Goal: Task Accomplishment & Management: Manage account settings

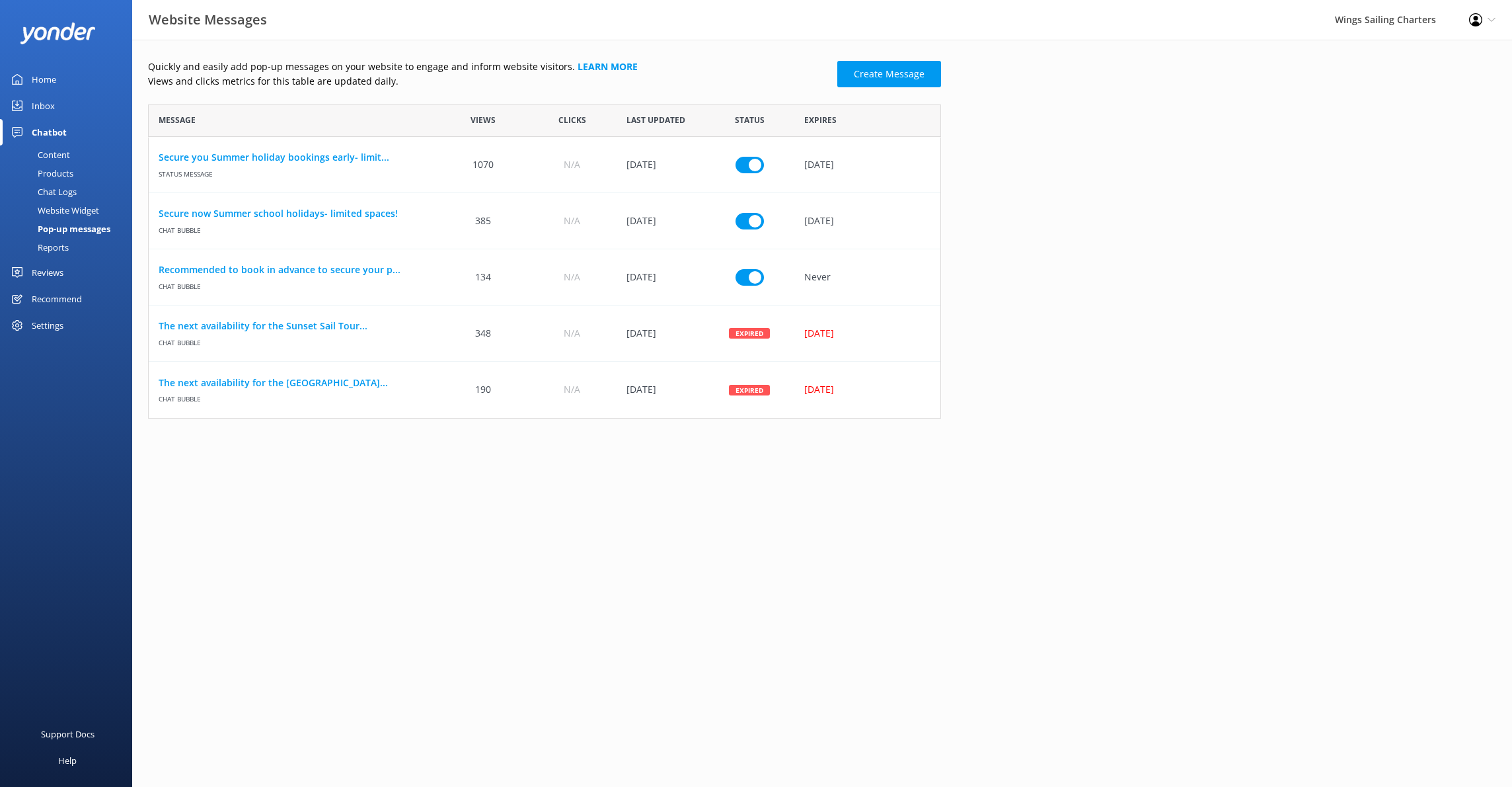
scroll to position [315, 793]
click at [1491, 23] on icon at bounding box center [1492, 20] width 8 height 8
click at [1427, 89] on link "Logout" at bounding box center [1446, 90] width 132 height 33
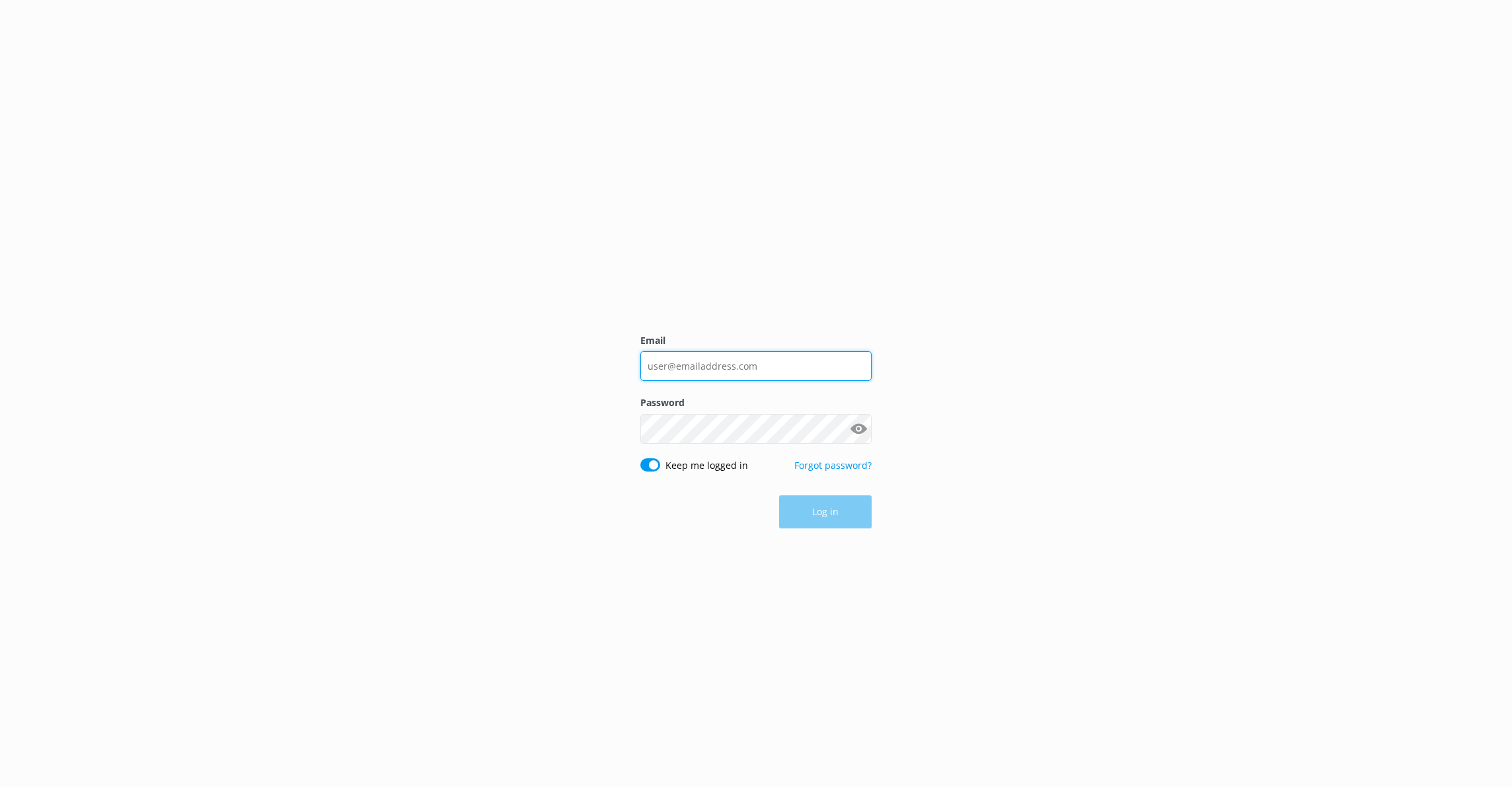
type input "[EMAIL_ADDRESS][DOMAIN_NAME]"
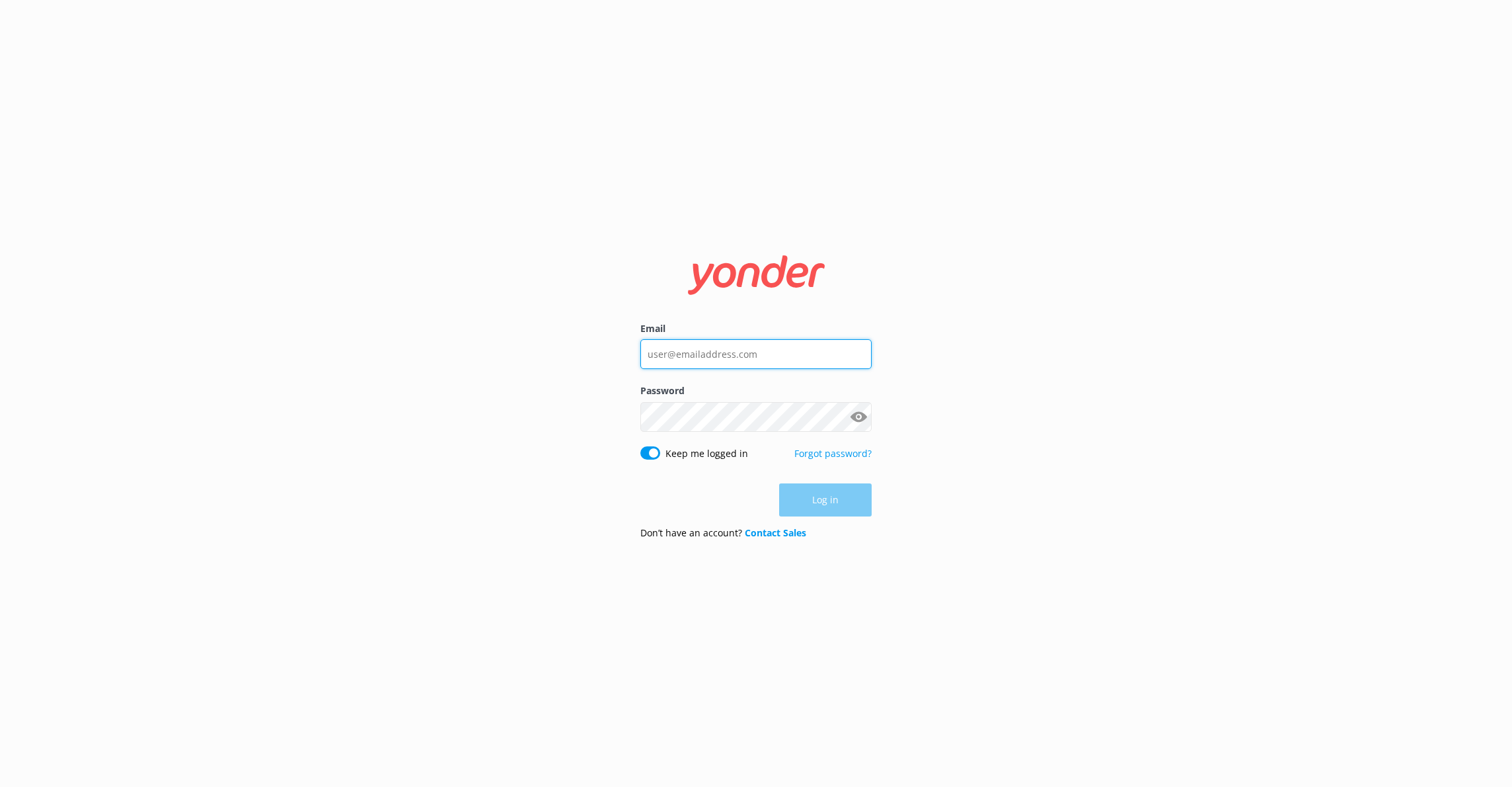
type input "[EMAIL_ADDRESS][DOMAIN_NAME]"
click at [856, 503] on button "Log in" at bounding box center [826, 500] width 93 height 33
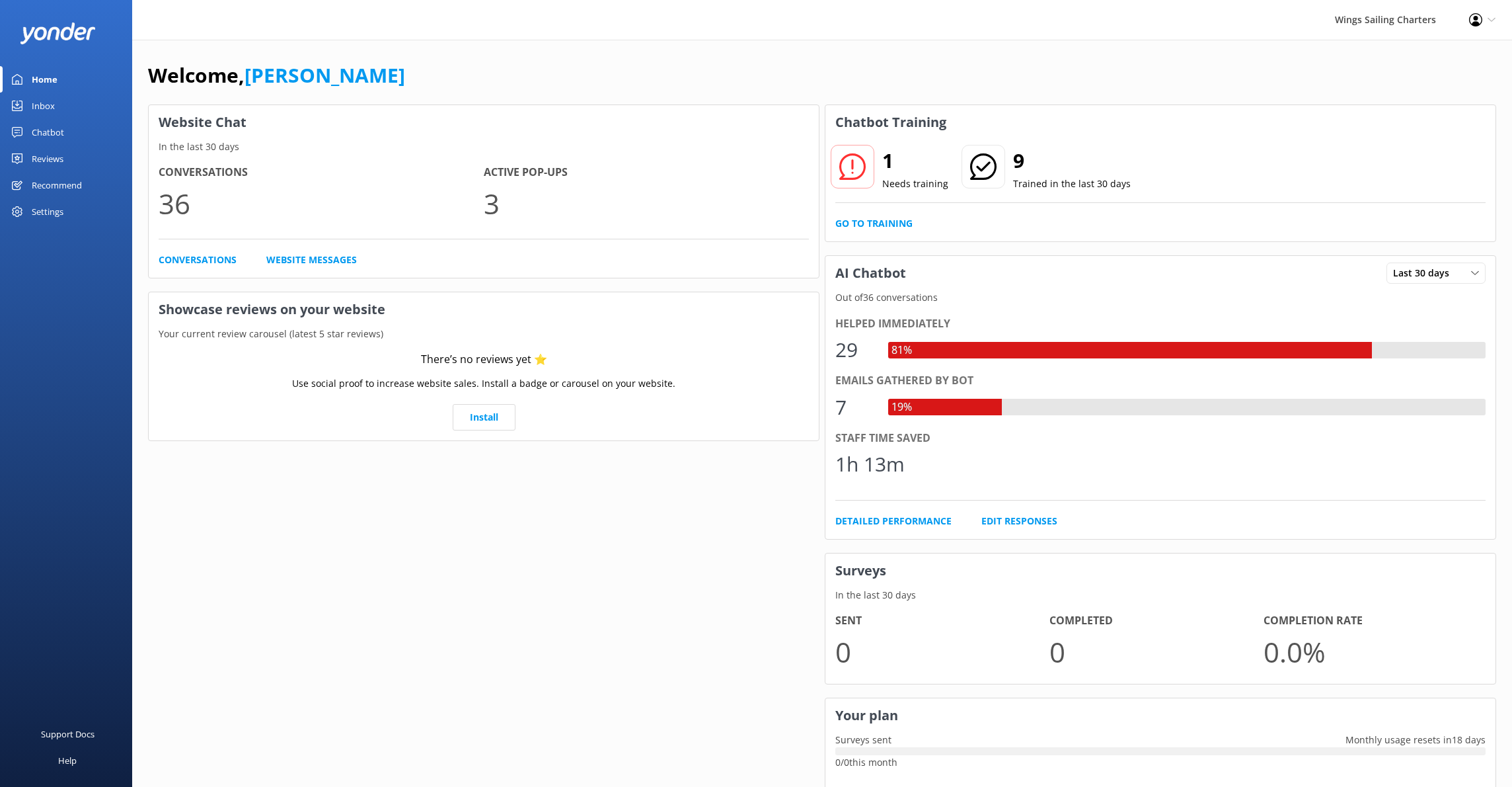
scroll to position [83, 0]
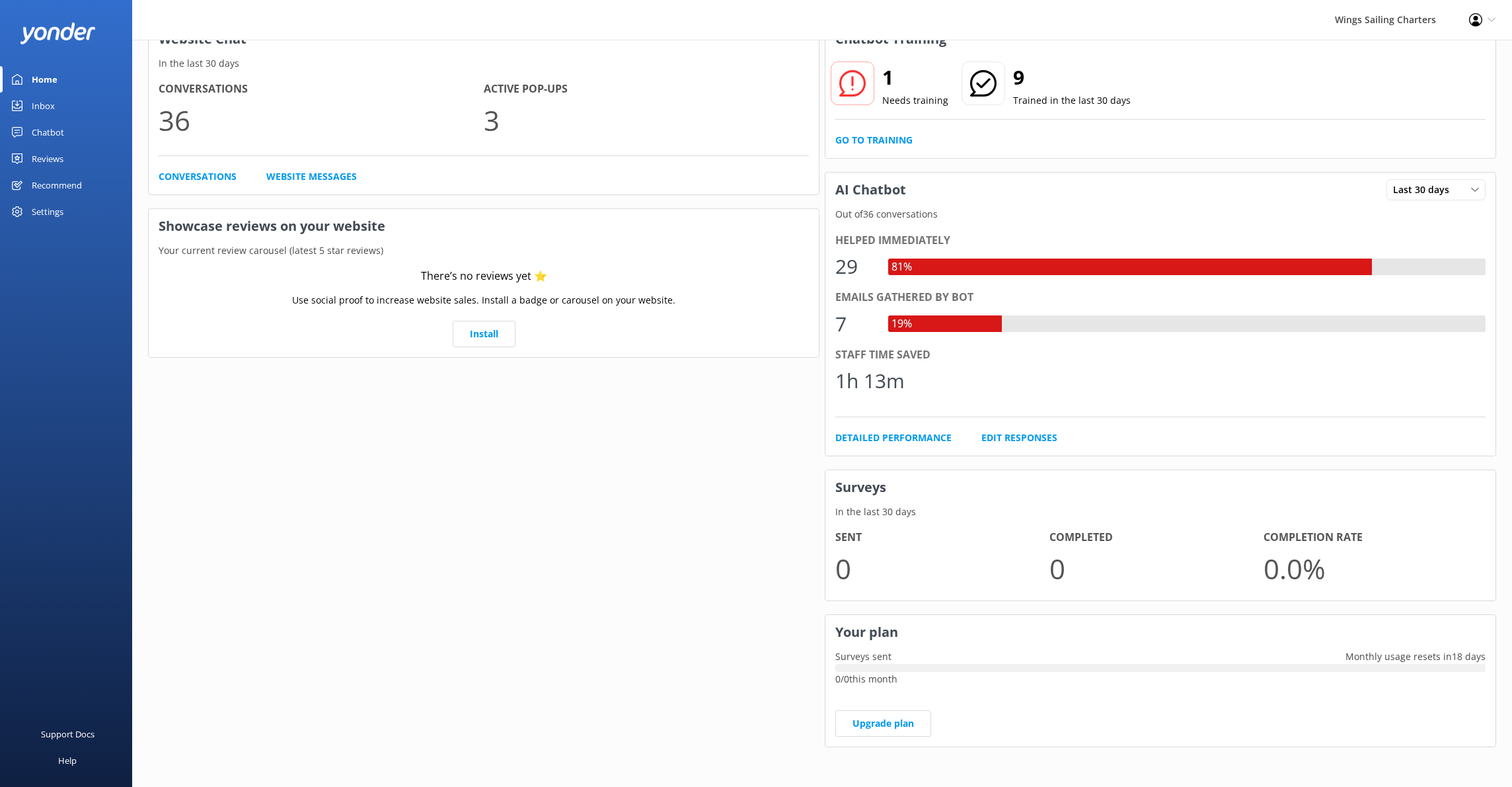
click at [52, 103] on div "Inbox" at bounding box center [43, 105] width 23 height 26
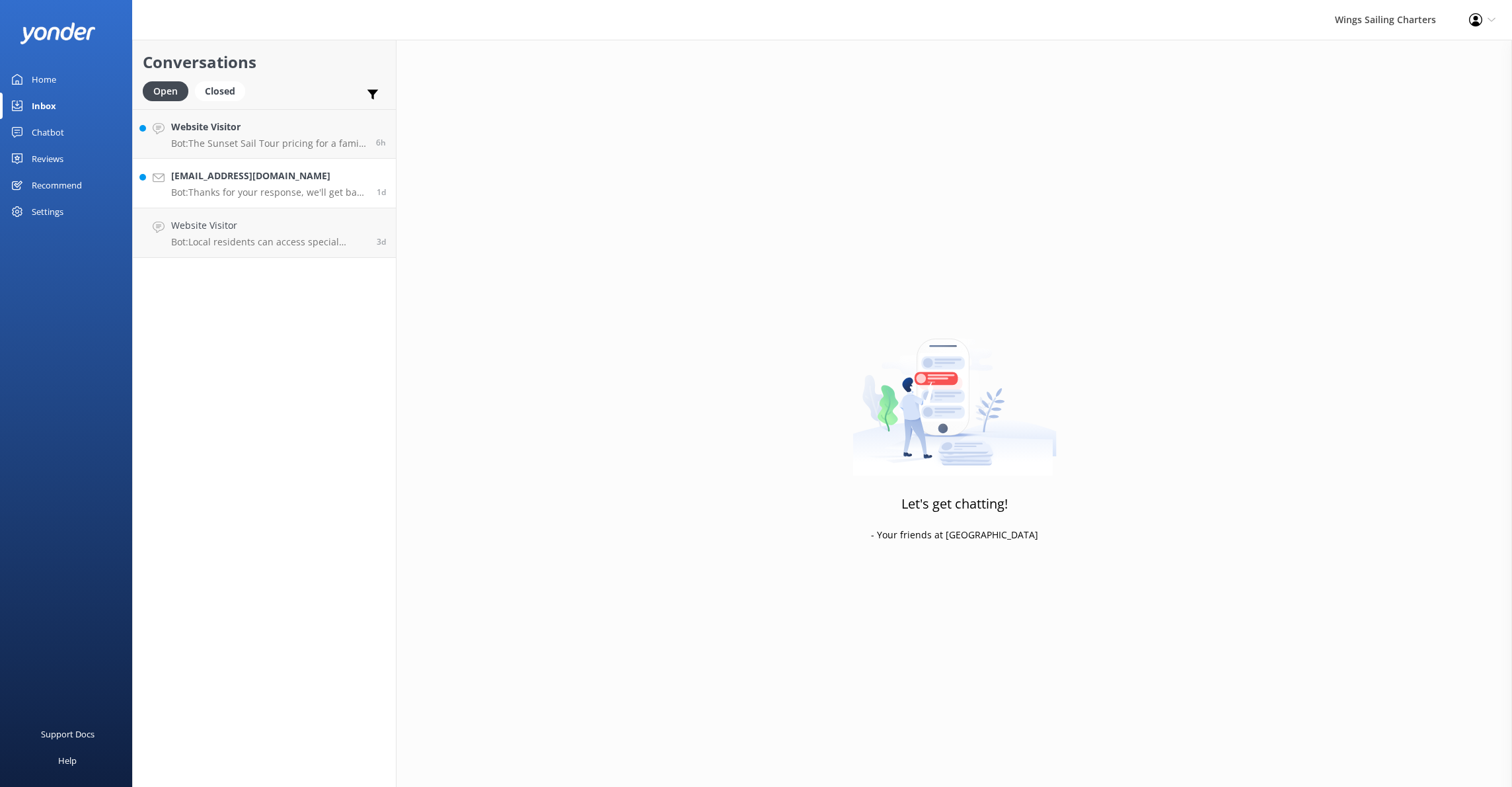
click at [274, 178] on h4 "[EMAIL_ADDRESS][DOMAIN_NAME]" at bounding box center [269, 176] width 196 height 15
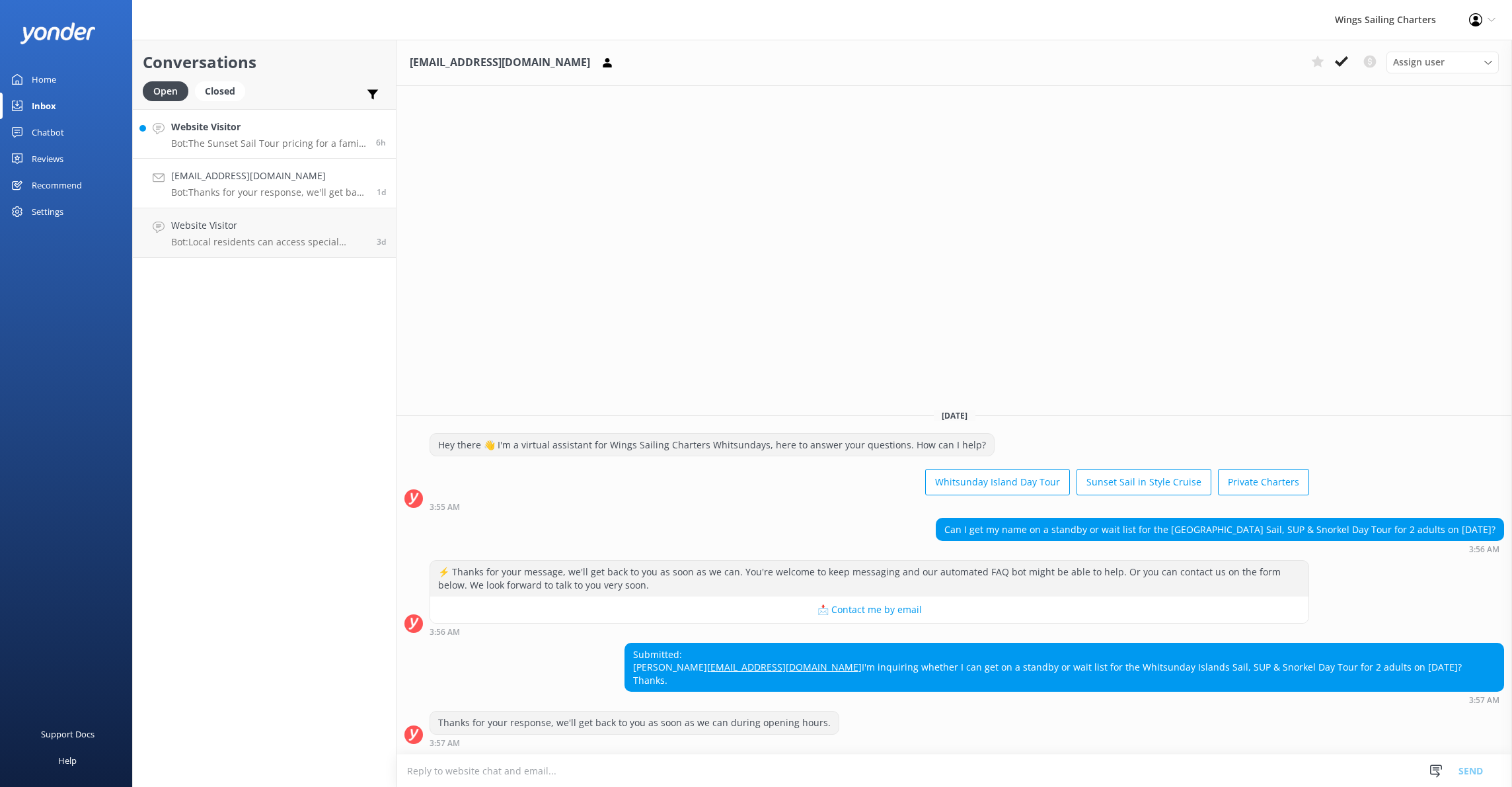
click at [272, 135] on div "Website Visitor Bot: The Sunset Sail Tour pricing for a family can include any …" at bounding box center [268, 134] width 195 height 28
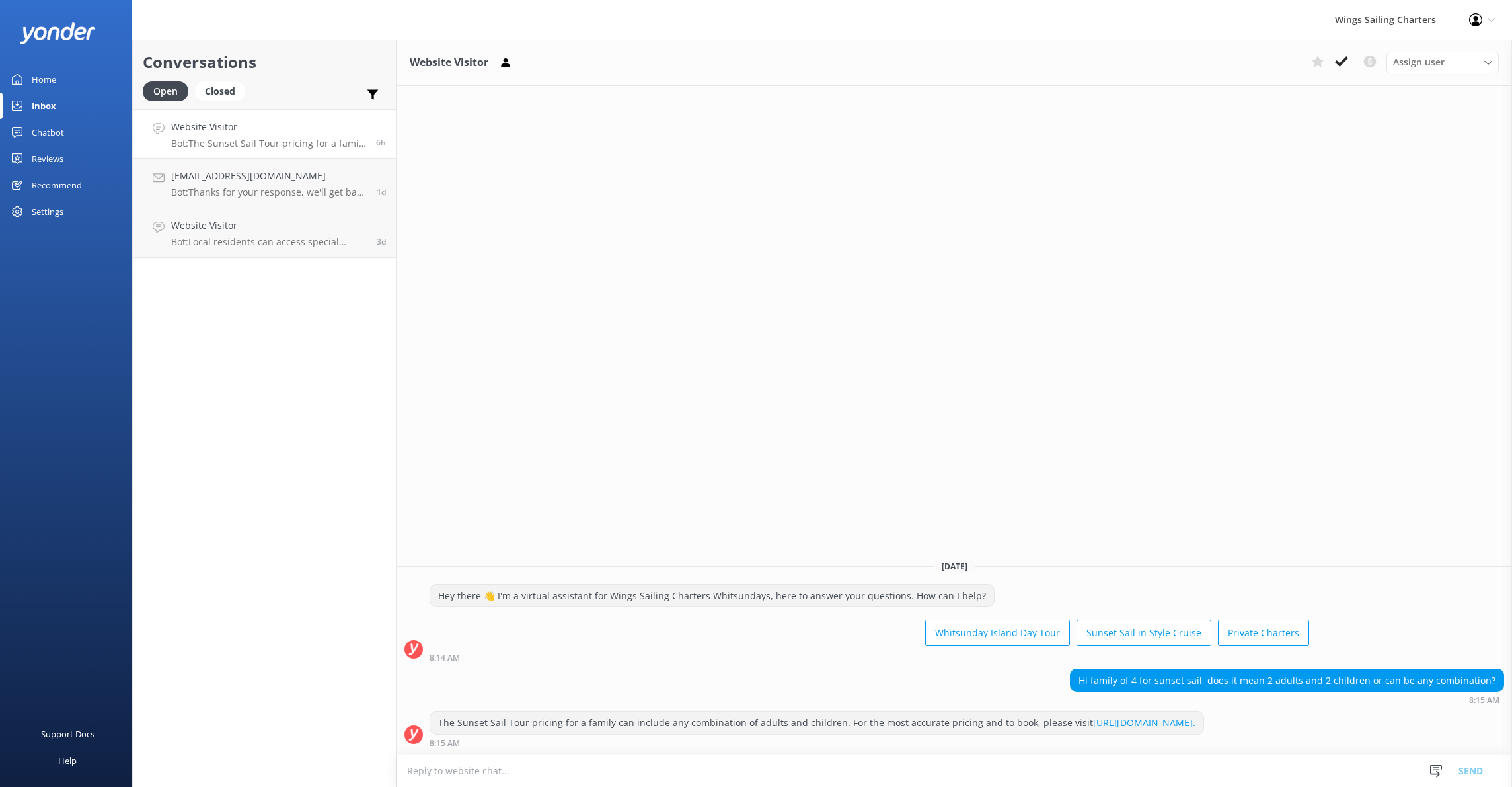
click at [39, 131] on div "Chatbot" at bounding box center [48, 132] width 32 height 26
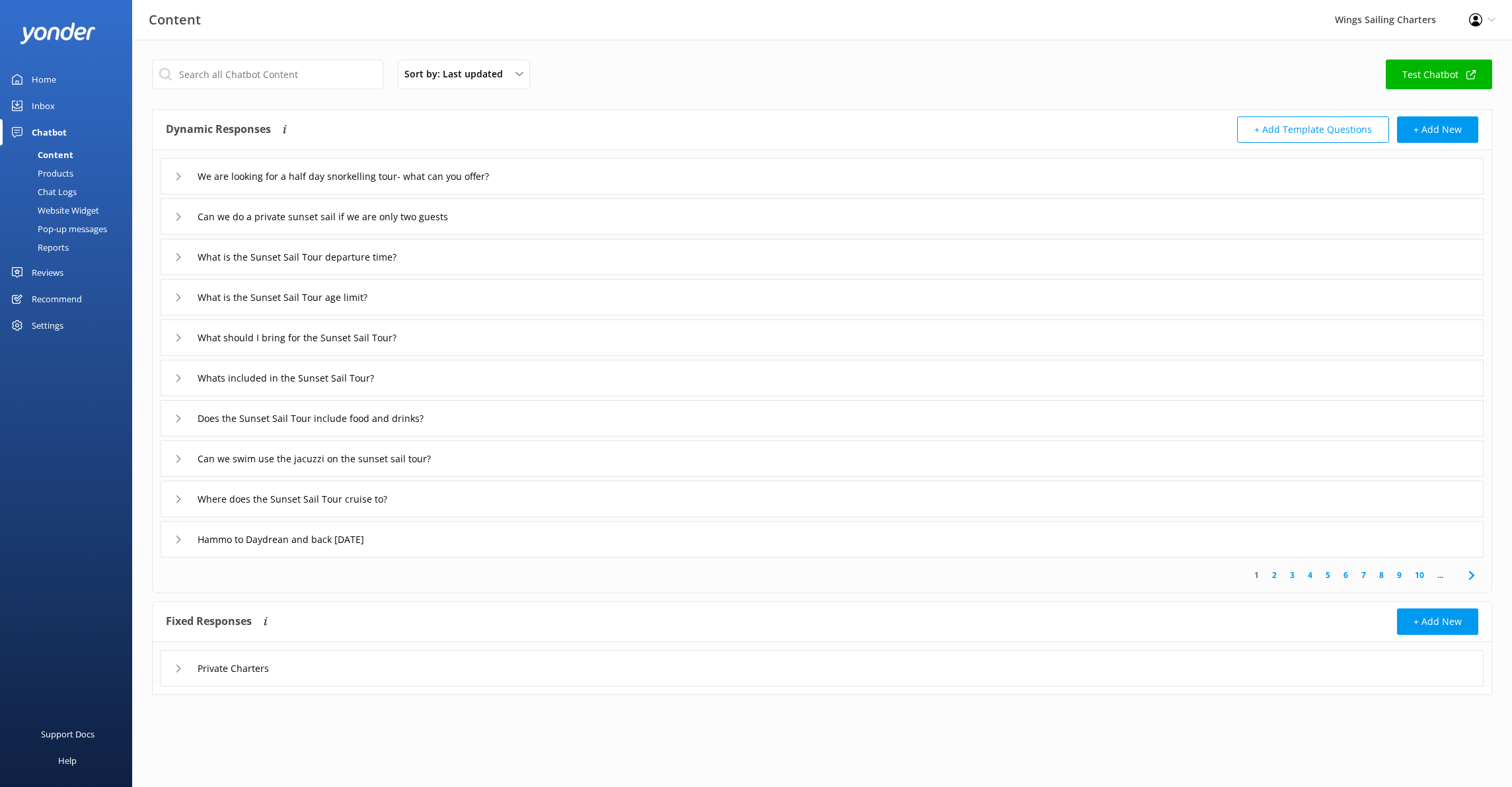
click at [57, 245] on div "Reports" at bounding box center [38, 248] width 61 height 19
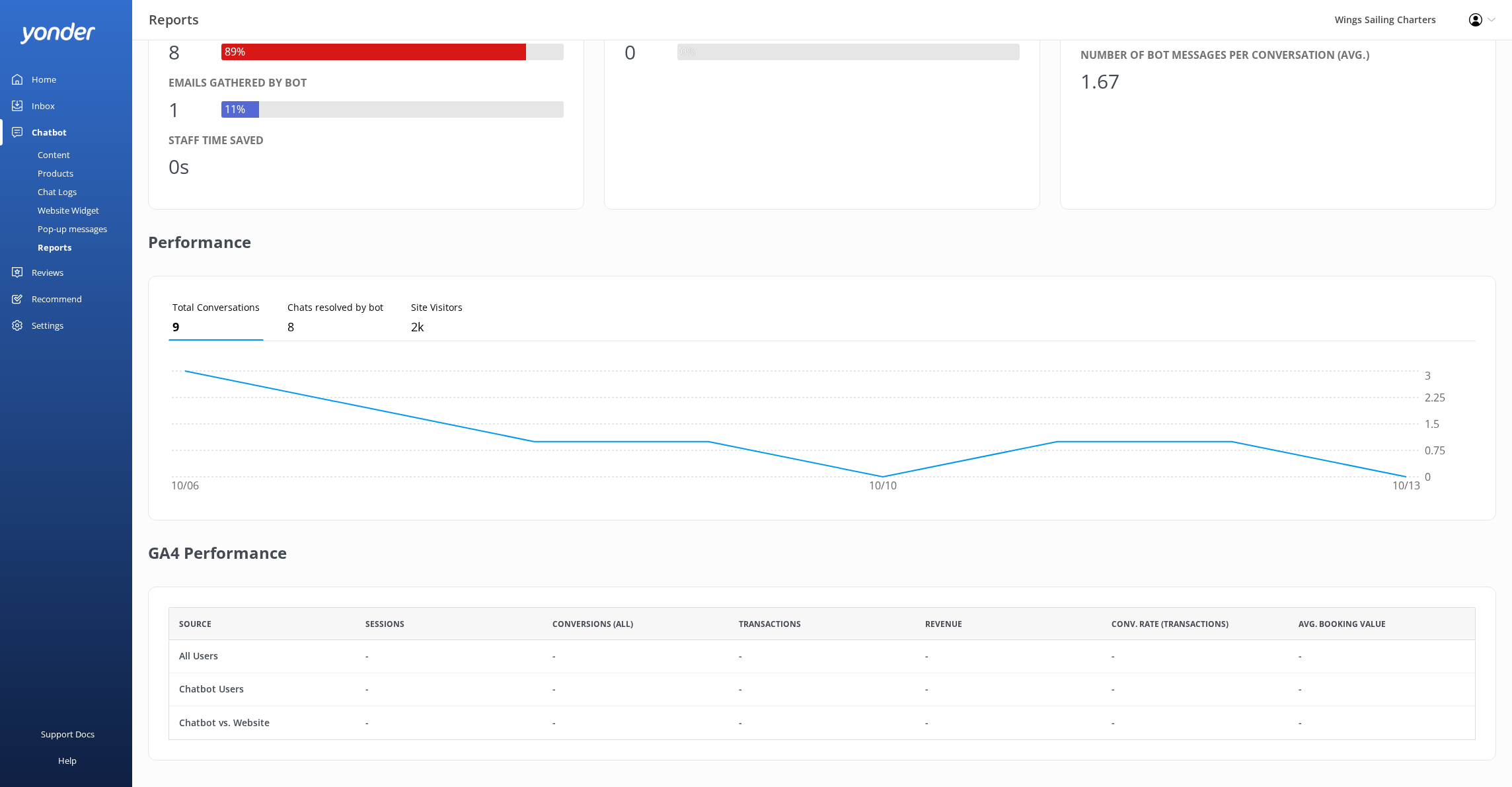
scroll to position [133, 0]
click at [223, 327] on p "9" at bounding box center [216, 329] width 87 height 19
click at [322, 327] on p "8" at bounding box center [335, 329] width 96 height 19
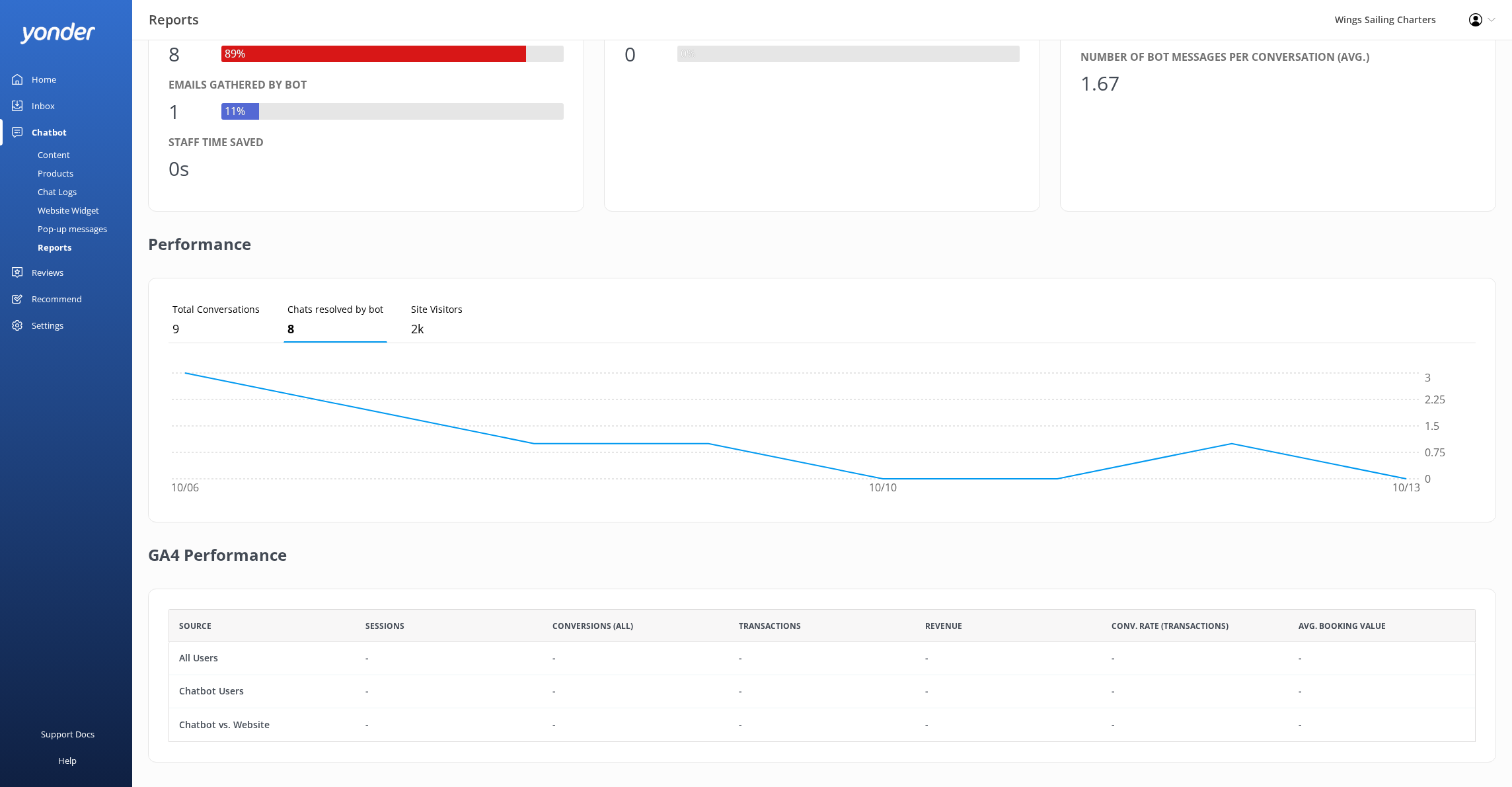
click at [321, 331] on p "8" at bounding box center [335, 329] width 96 height 19
click at [452, 333] on p "2k" at bounding box center [437, 329] width 52 height 19
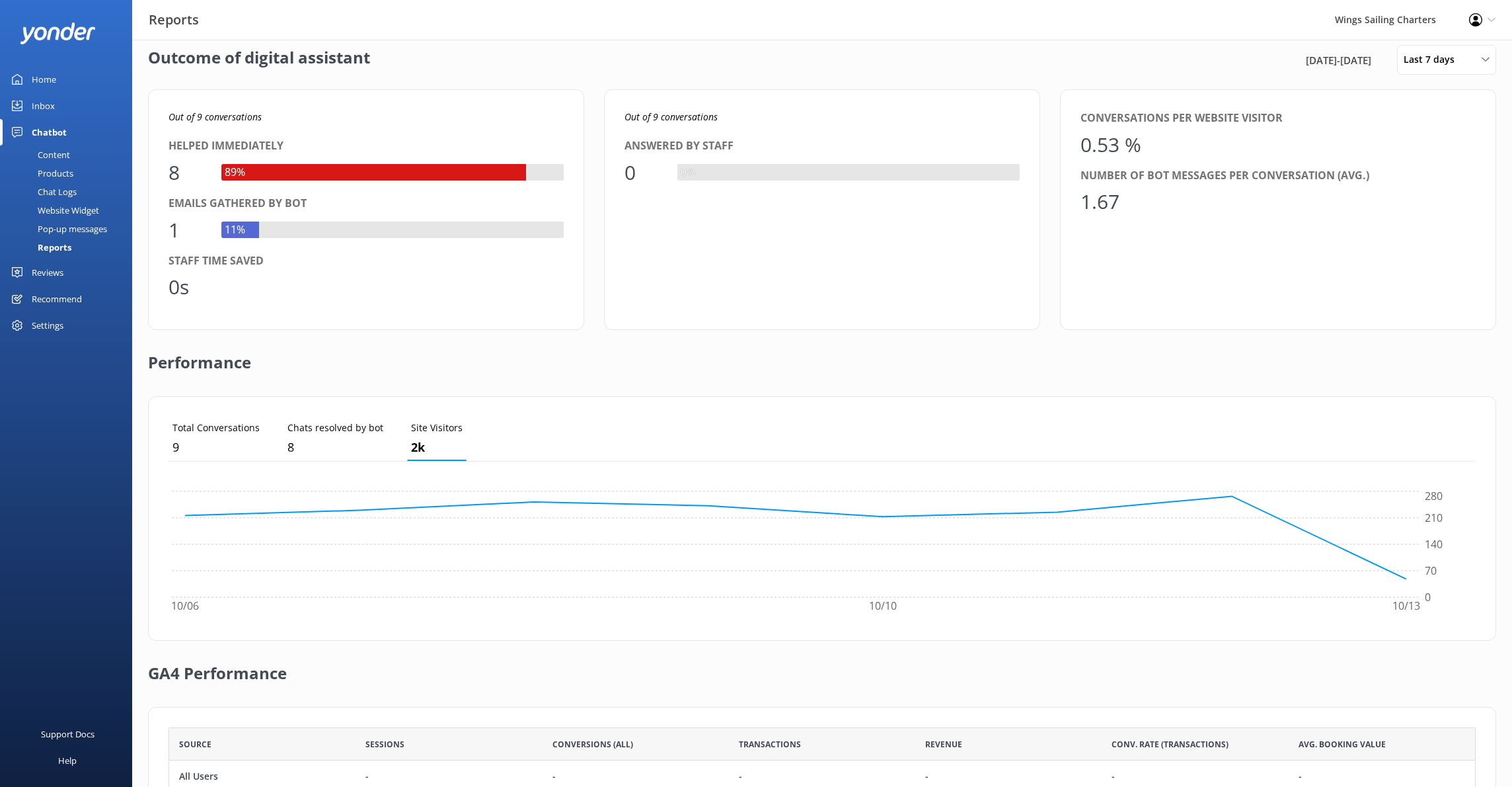
scroll to position [0, 0]
